Goal: Transaction & Acquisition: Download file/media

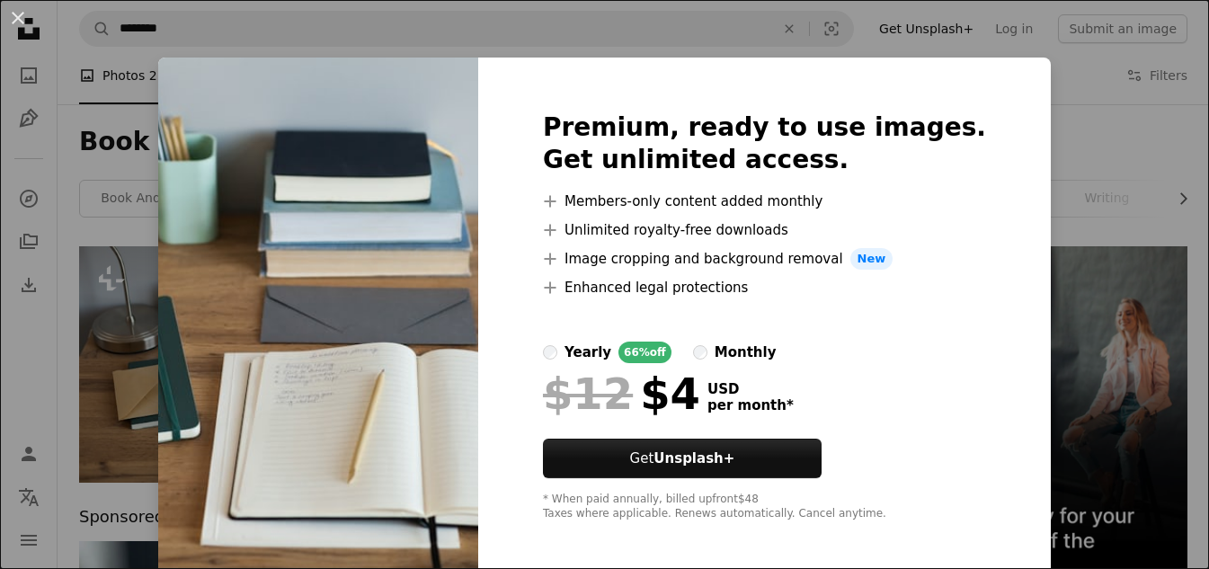
click at [1087, 118] on div "An X shape Premium, ready to use images. Get unlimited access. A plus sign Memb…" at bounding box center [604, 284] width 1209 height 569
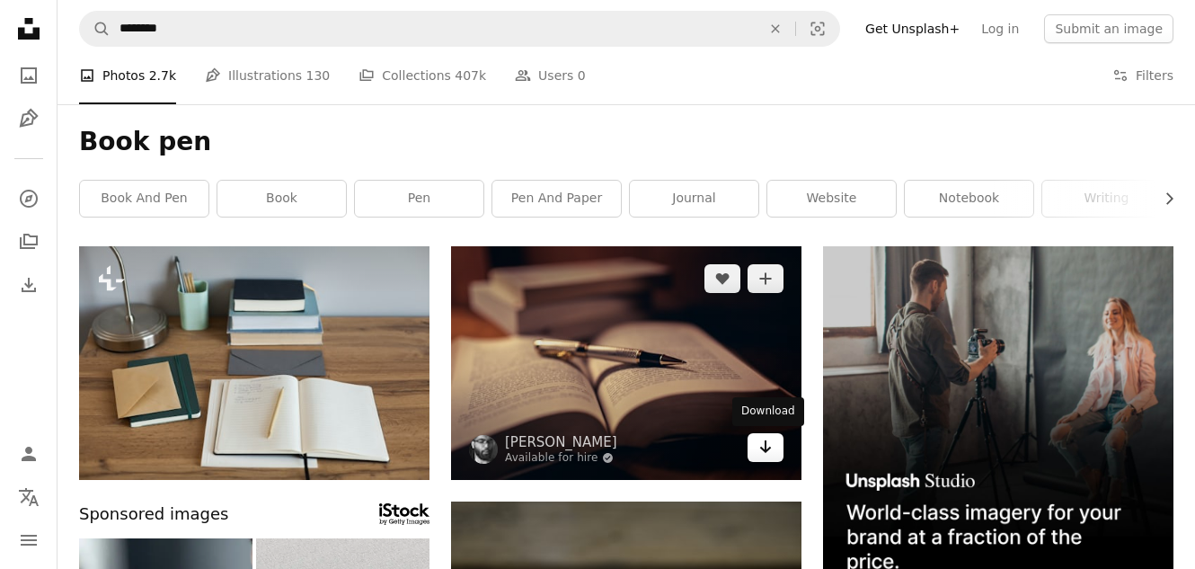
click at [770, 449] on icon "Download" at bounding box center [766, 446] width 12 height 13
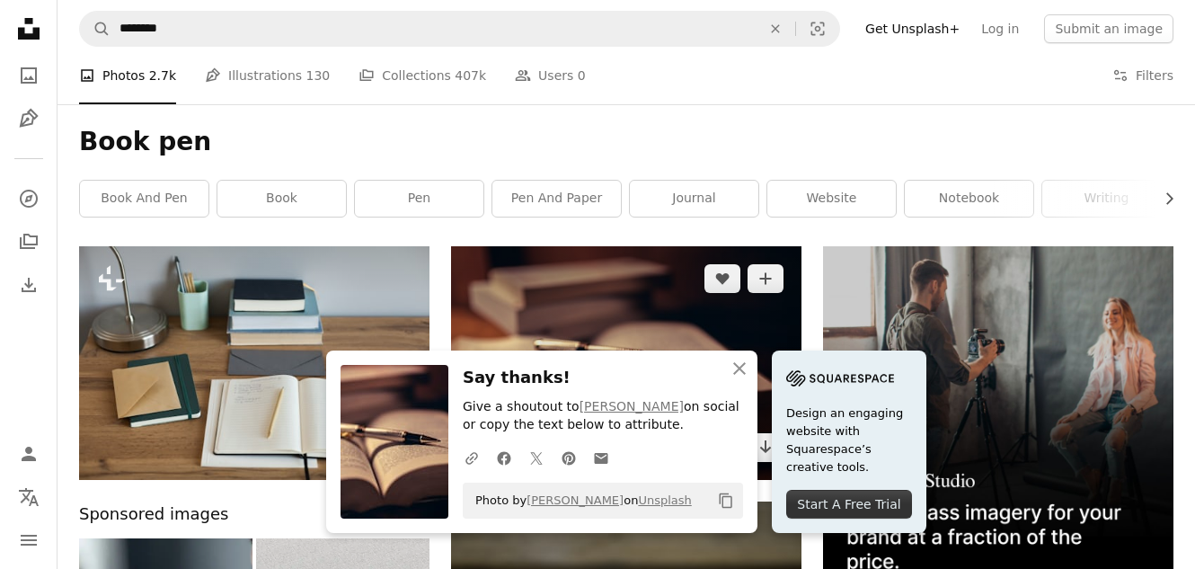
click at [731, 328] on img at bounding box center [626, 363] width 351 height 234
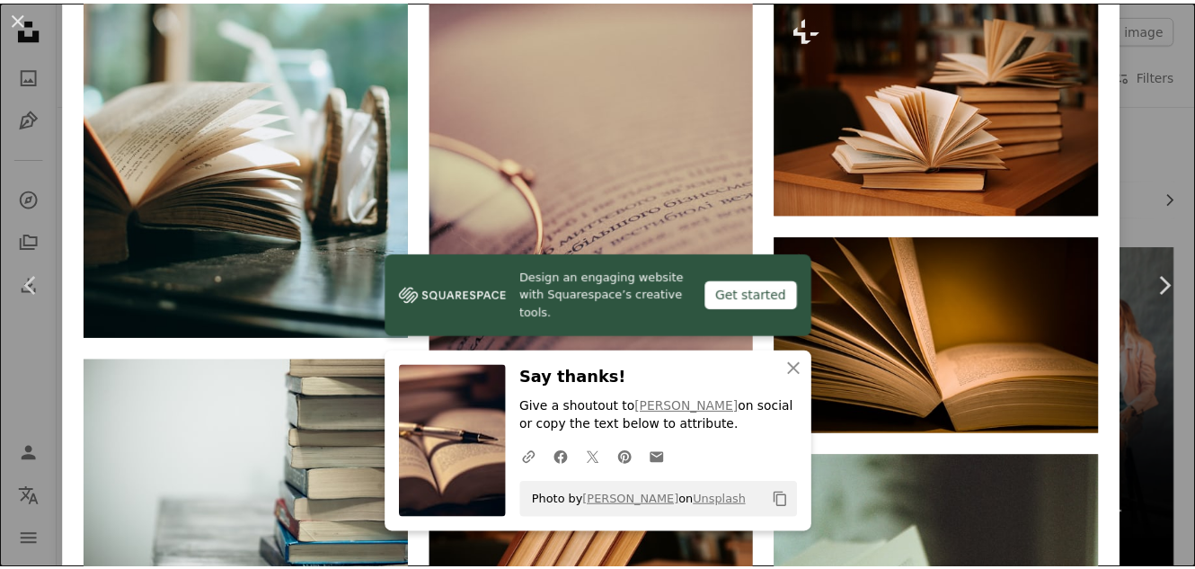
scroll to position [2138, 0]
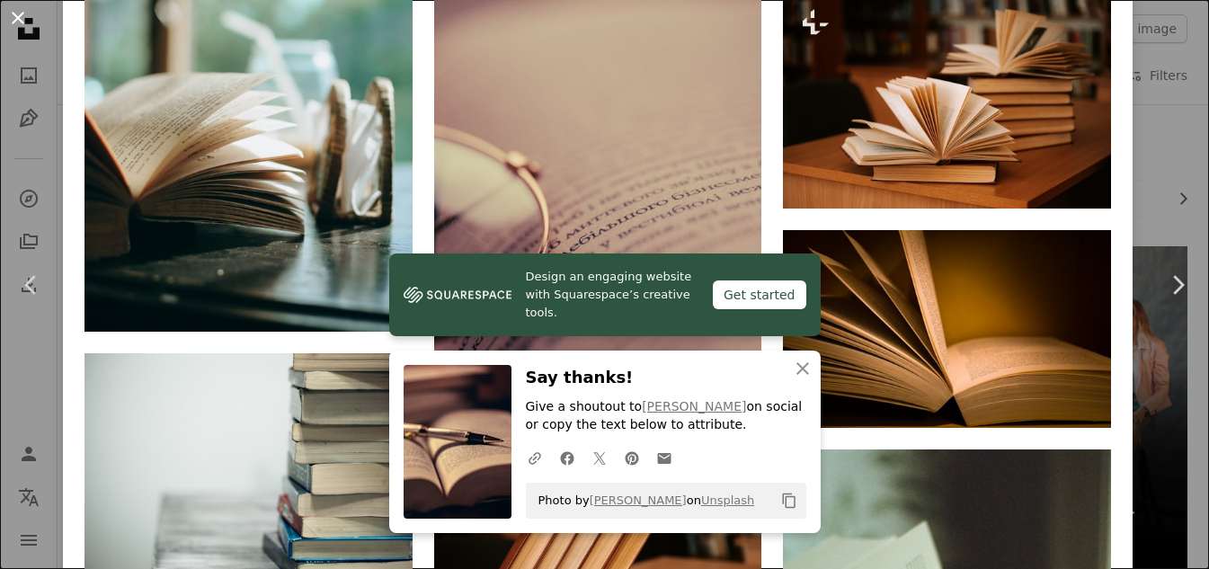
click at [19, 18] on button "An X shape" at bounding box center [18, 18] width 22 height 22
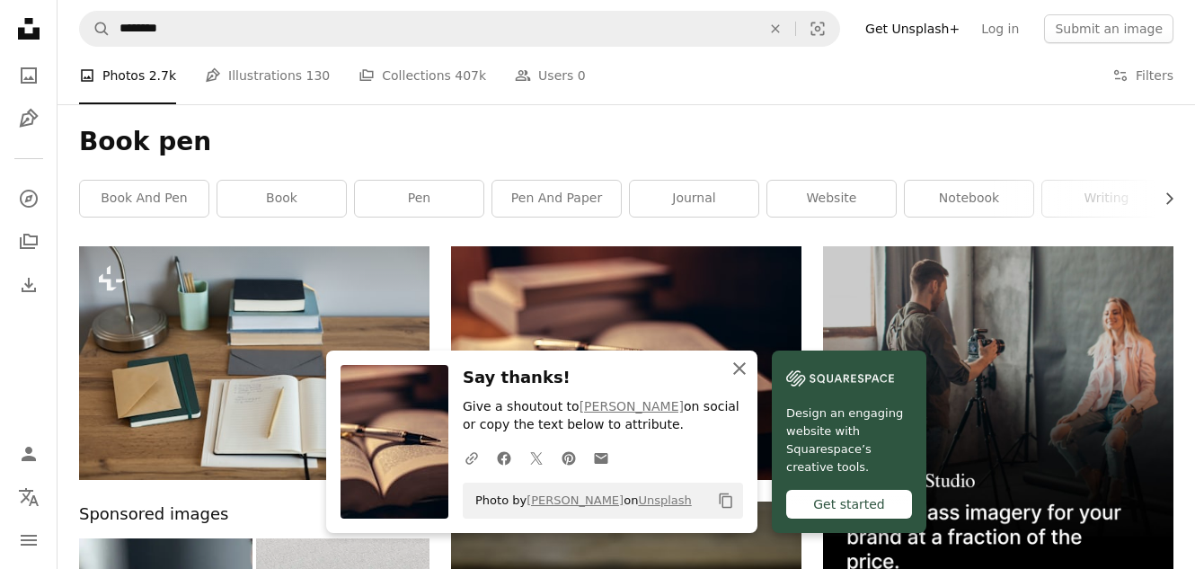
click at [740, 374] on icon "An X shape" at bounding box center [740, 369] width 22 height 22
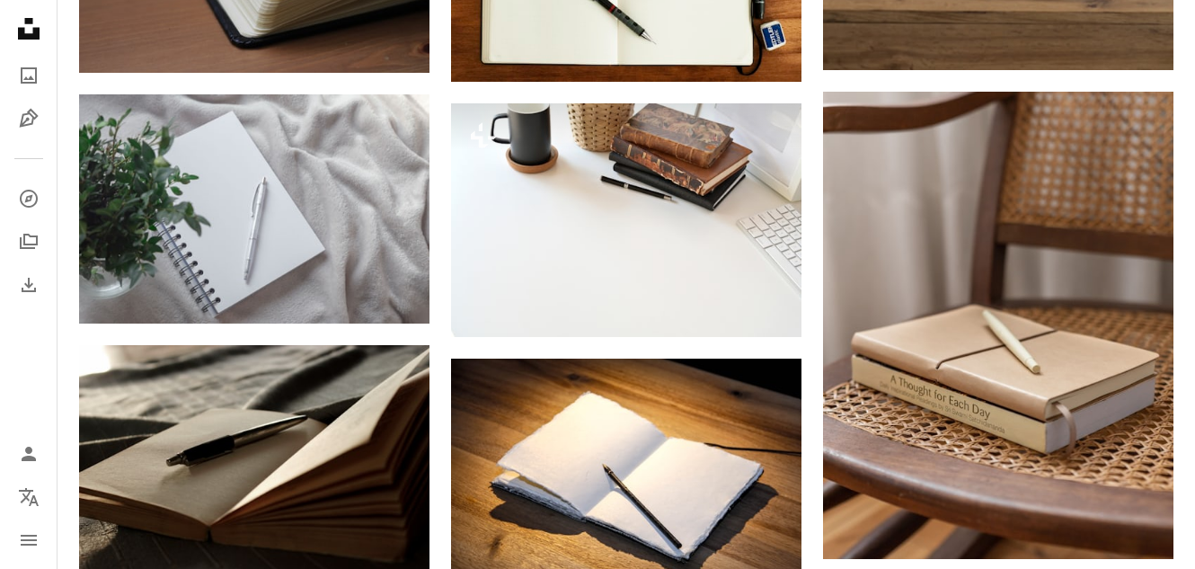
scroll to position [1994, 0]
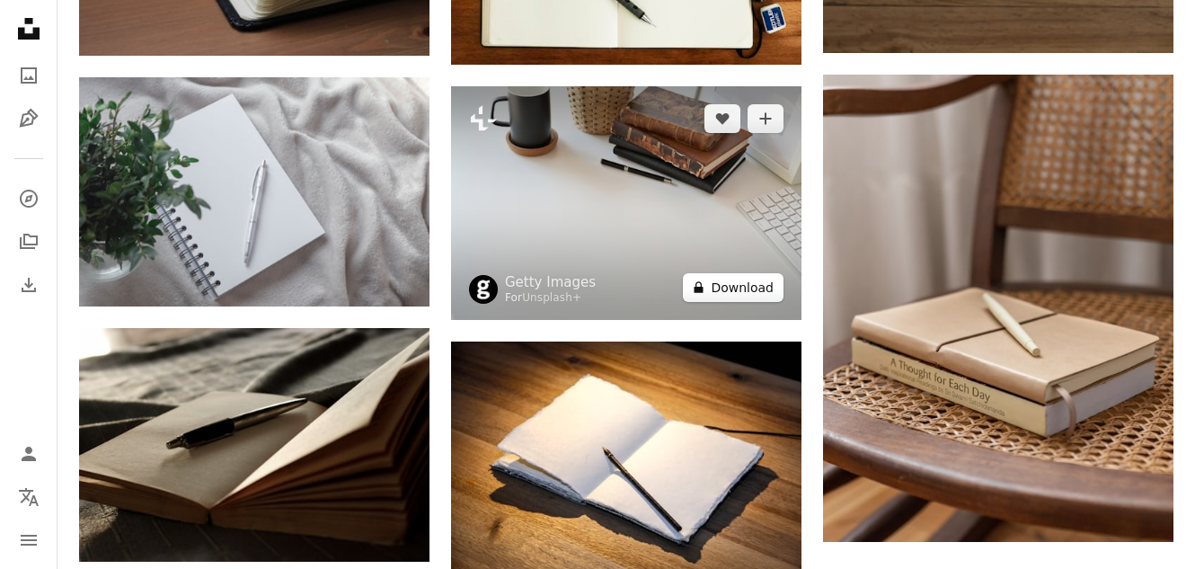
click at [740, 288] on button "A lock Download" at bounding box center [733, 287] width 101 height 29
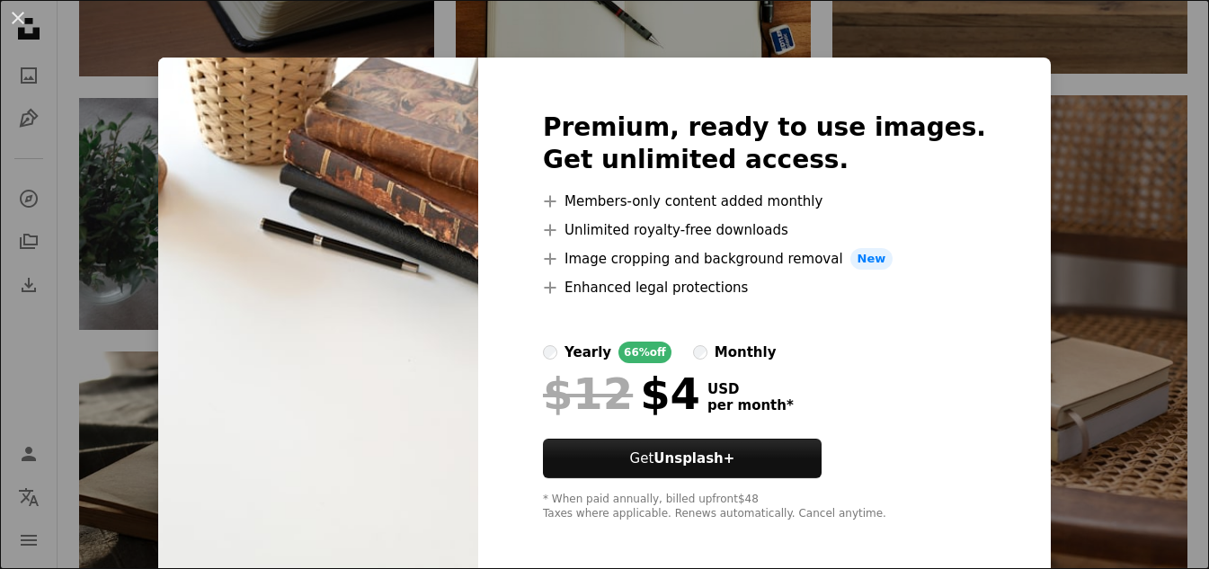
click at [1070, 153] on div "An X shape Premium, ready to use images. Get unlimited access. A plus sign Memb…" at bounding box center [604, 284] width 1209 height 569
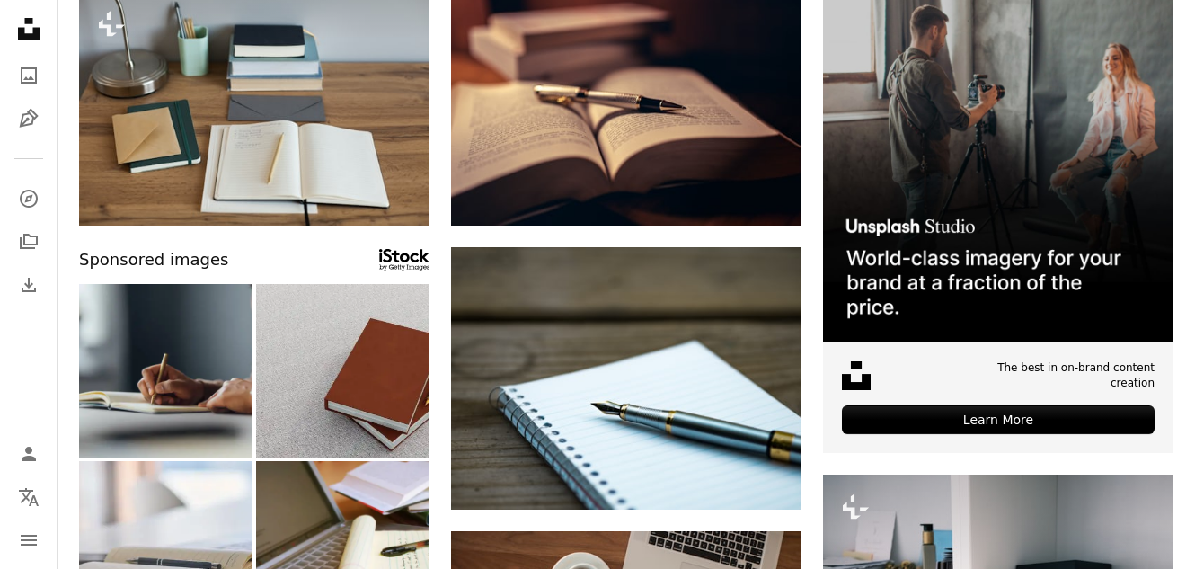
scroll to position [260, 0]
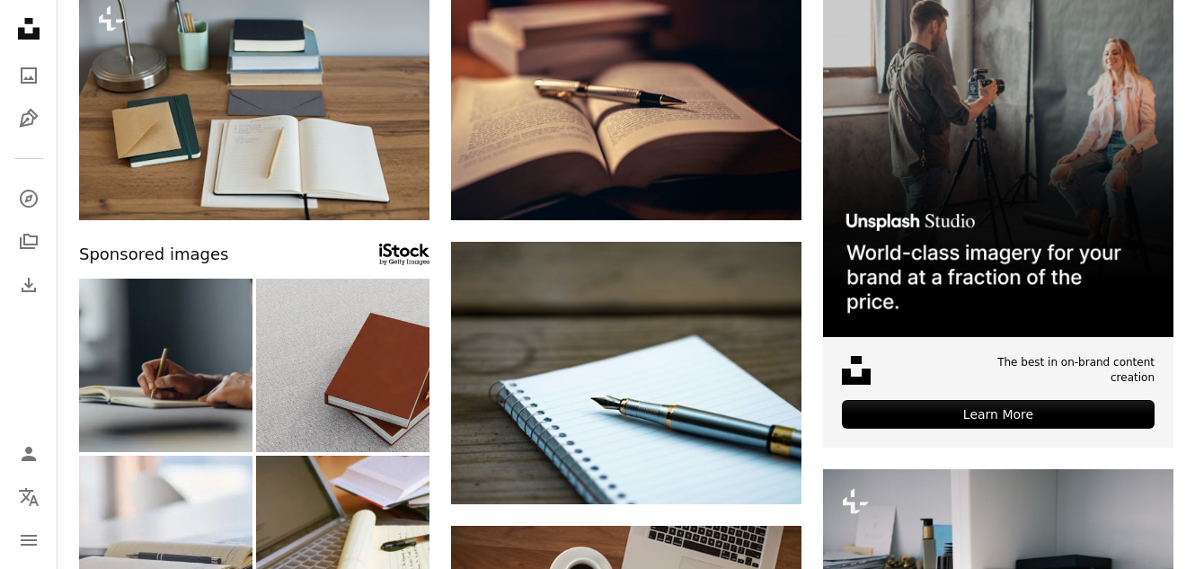
click at [193, 385] on img at bounding box center [165, 365] width 173 height 173
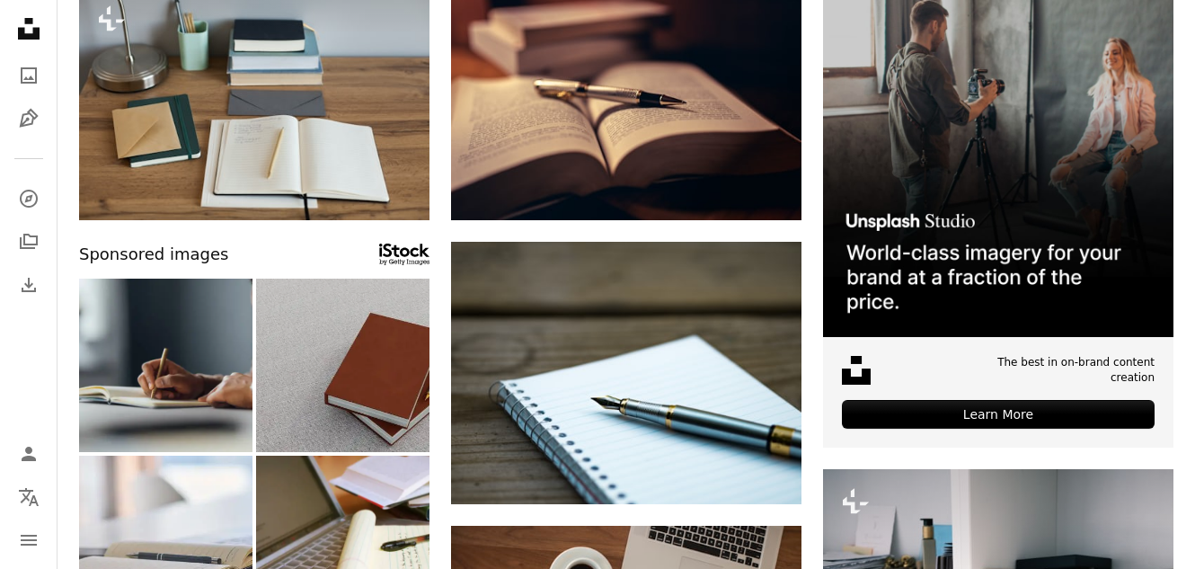
click at [337, 407] on img at bounding box center [342, 365] width 173 height 173
